Goal: Navigation & Orientation: Find specific page/section

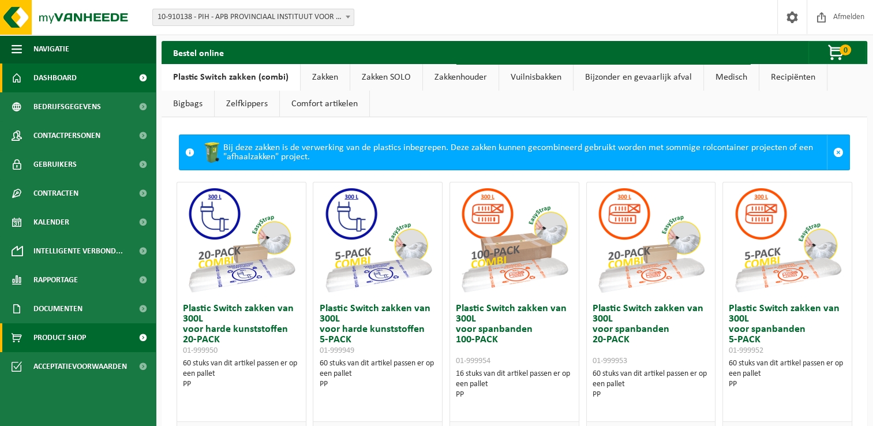
click at [58, 81] on span "Dashboard" at bounding box center [54, 77] width 43 height 29
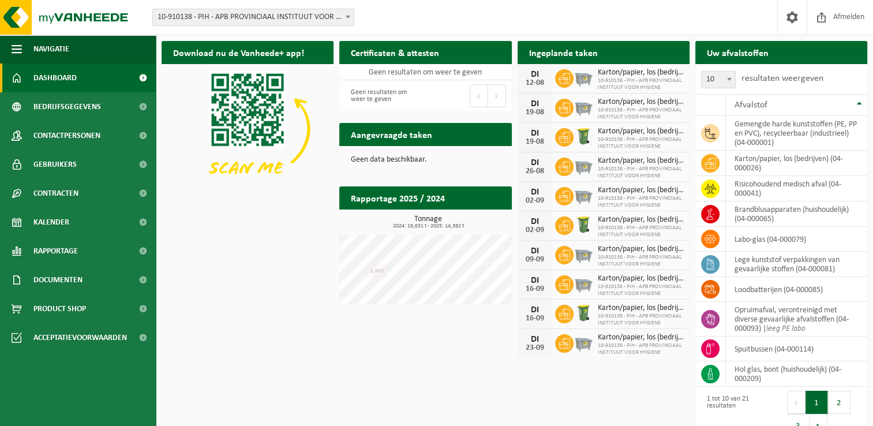
click at [257, 269] on div "Download nu de Vanheede+ app! Verberg Certificaten & attesten Bekijk uw certifi…" at bounding box center [515, 240] width 712 height 410
click at [230, 285] on div "Download nu de Vanheede+ app! Verberg Certificaten & attesten Bekijk uw certifi…" at bounding box center [515, 240] width 712 height 410
drag, startPoint x: 276, startPoint y: 263, endPoint x: 268, endPoint y: 261, distance: 8.3
click at [275, 263] on div "Download nu de Vanheede+ app! Verberg Certificaten & attesten Bekijk uw certifi…" at bounding box center [515, 240] width 712 height 410
click at [266, 264] on div "Download nu de Vanheede+ app! Verberg Certificaten & attesten Bekijk uw certifi…" at bounding box center [515, 240] width 712 height 410
